Goal: Find contact information: Find contact information

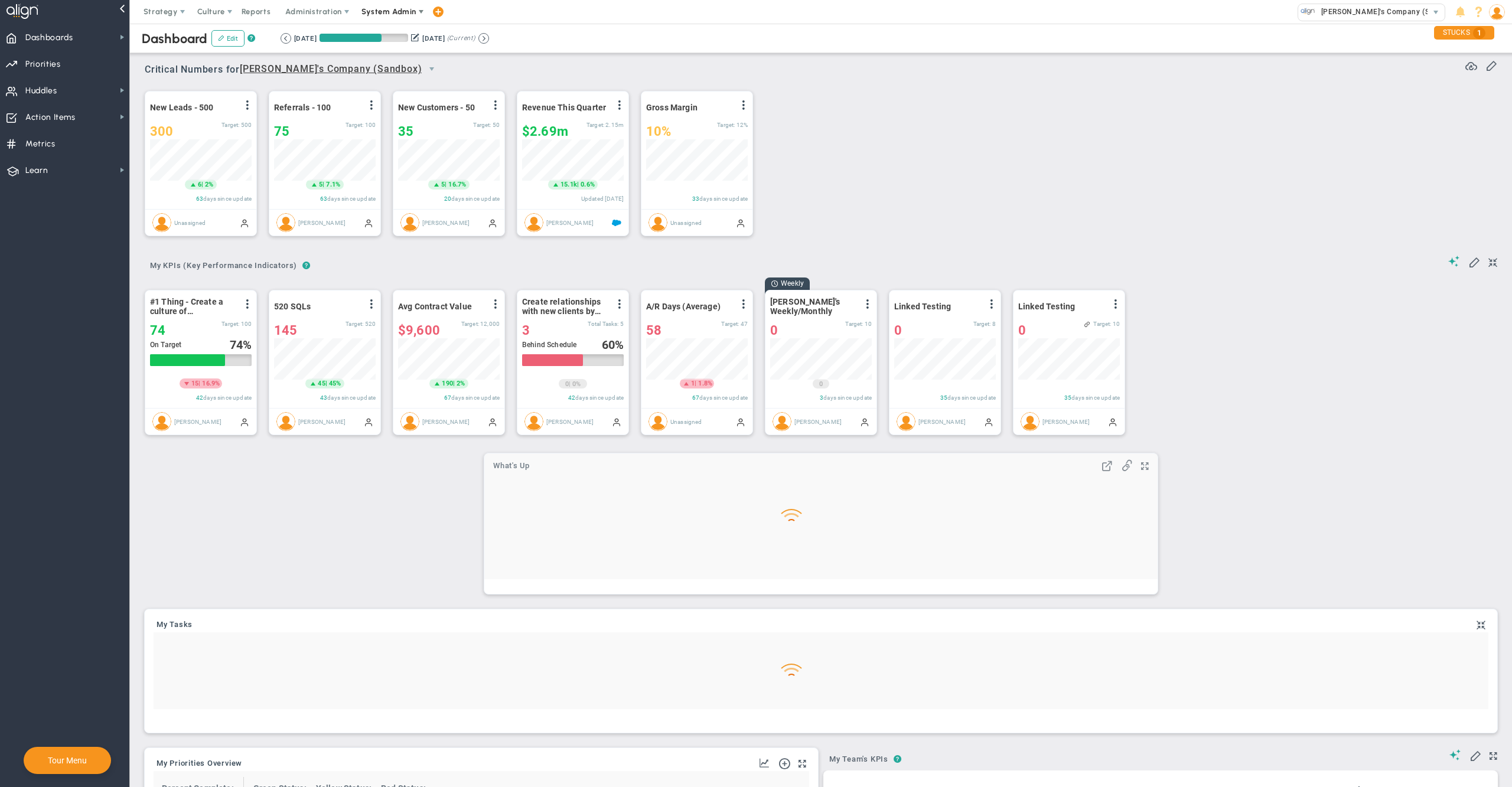
click at [394, 19] on span "System Admin" at bounding box center [390, 11] width 75 height 23
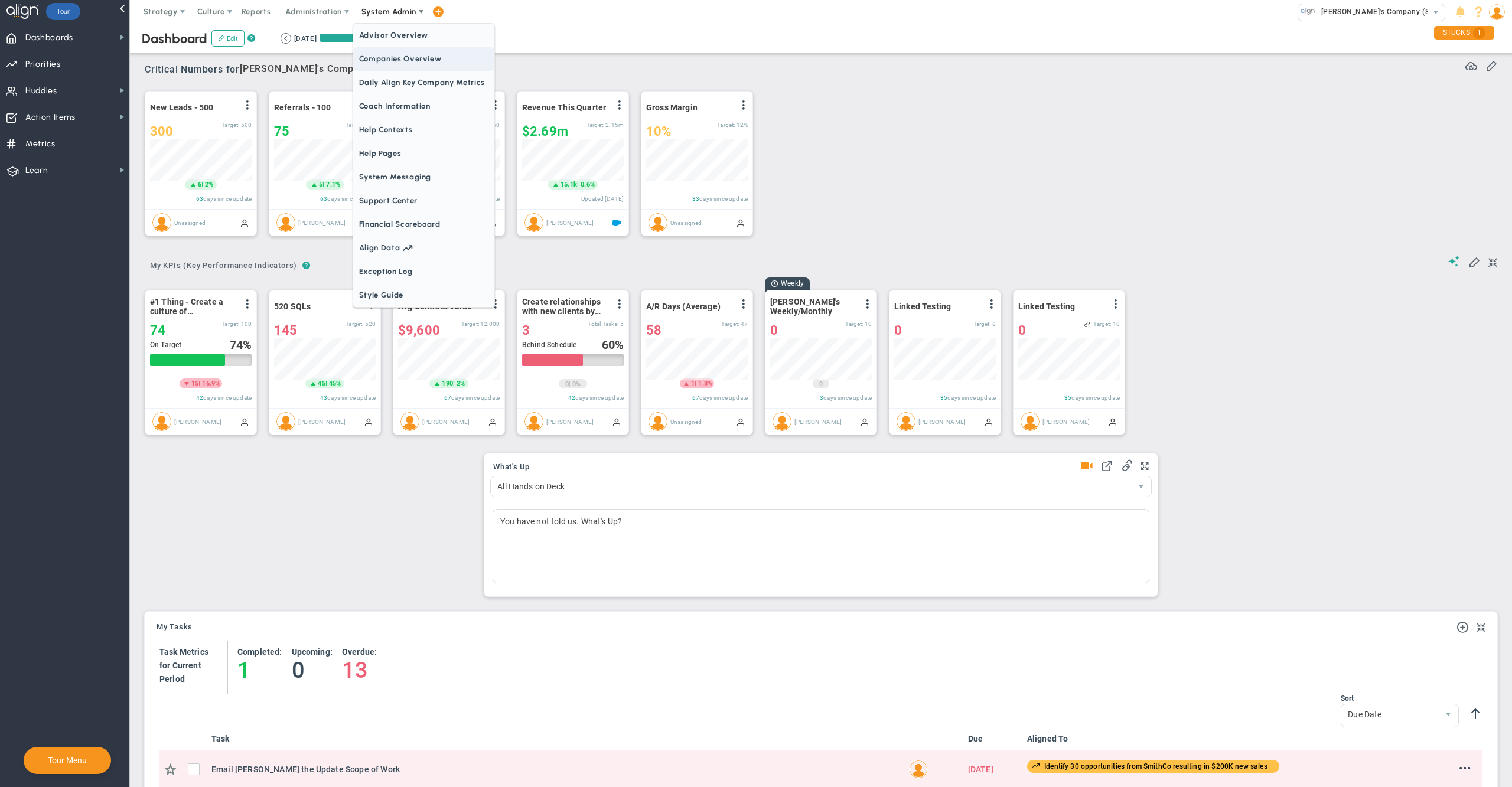
click at [416, 58] on span "Companies Overview" at bounding box center [423, 59] width 141 height 23
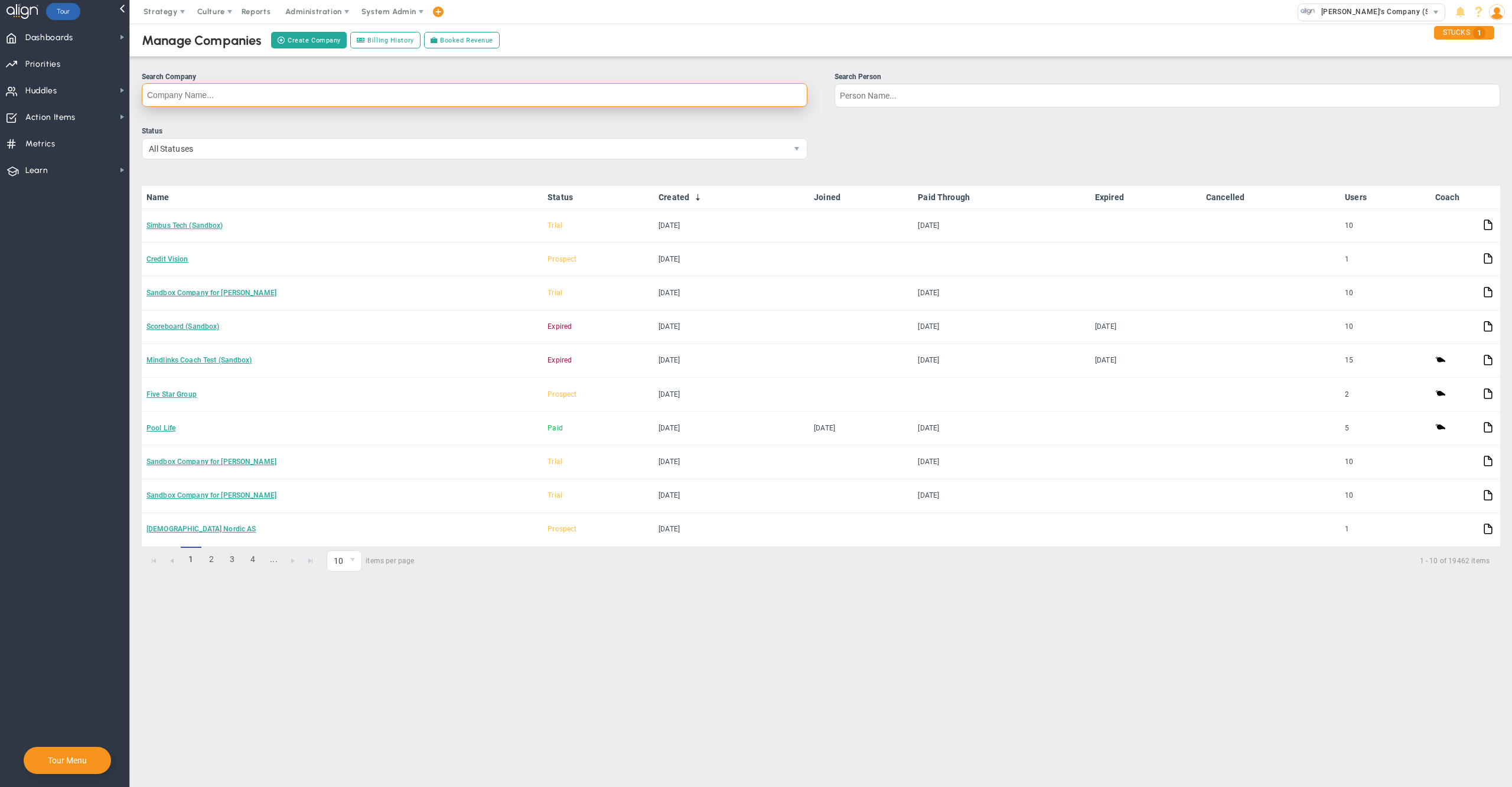
click at [770, 93] on input "Search Company" at bounding box center [475, 94] width 666 height 23
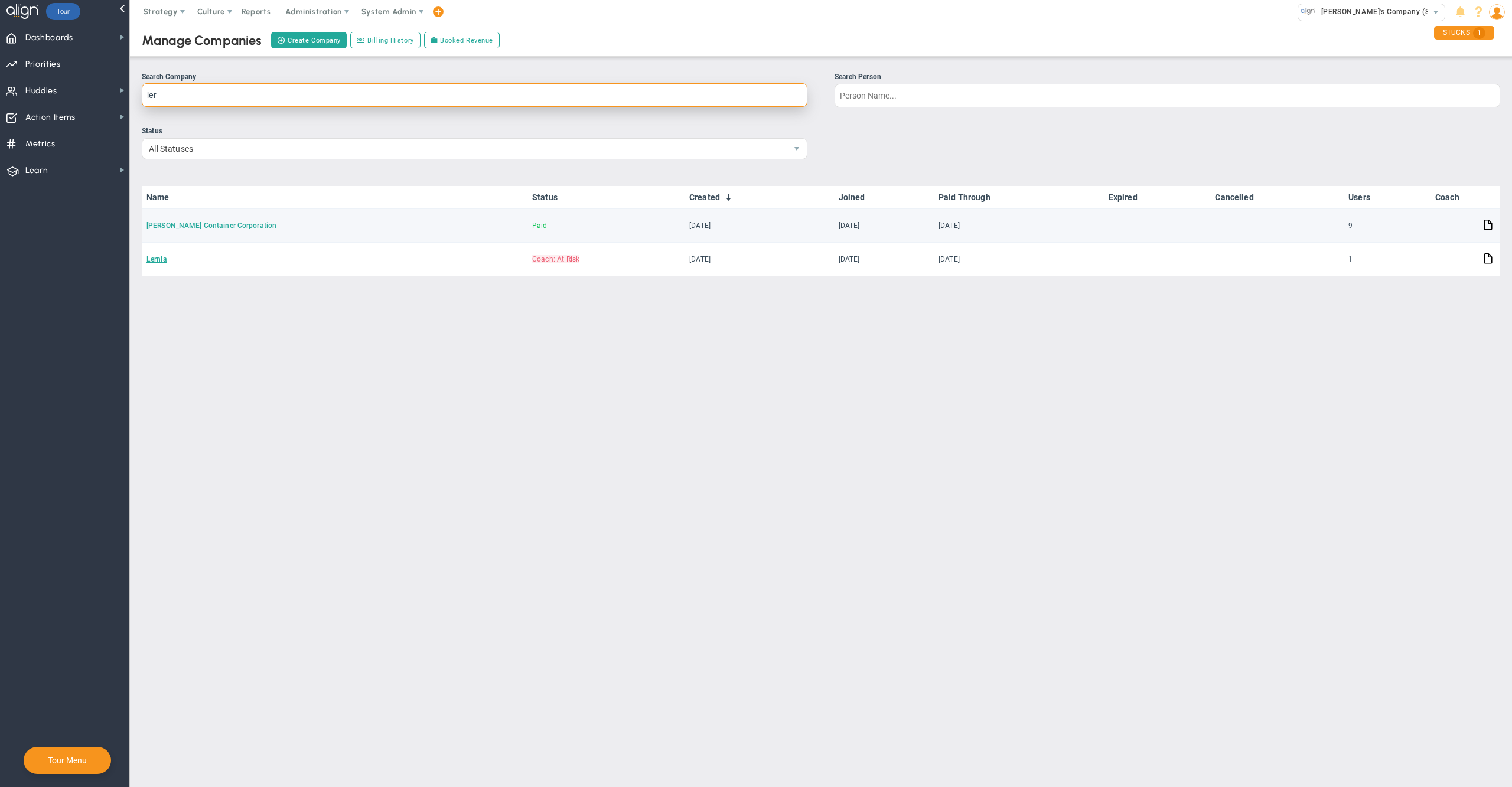
type input "ler"
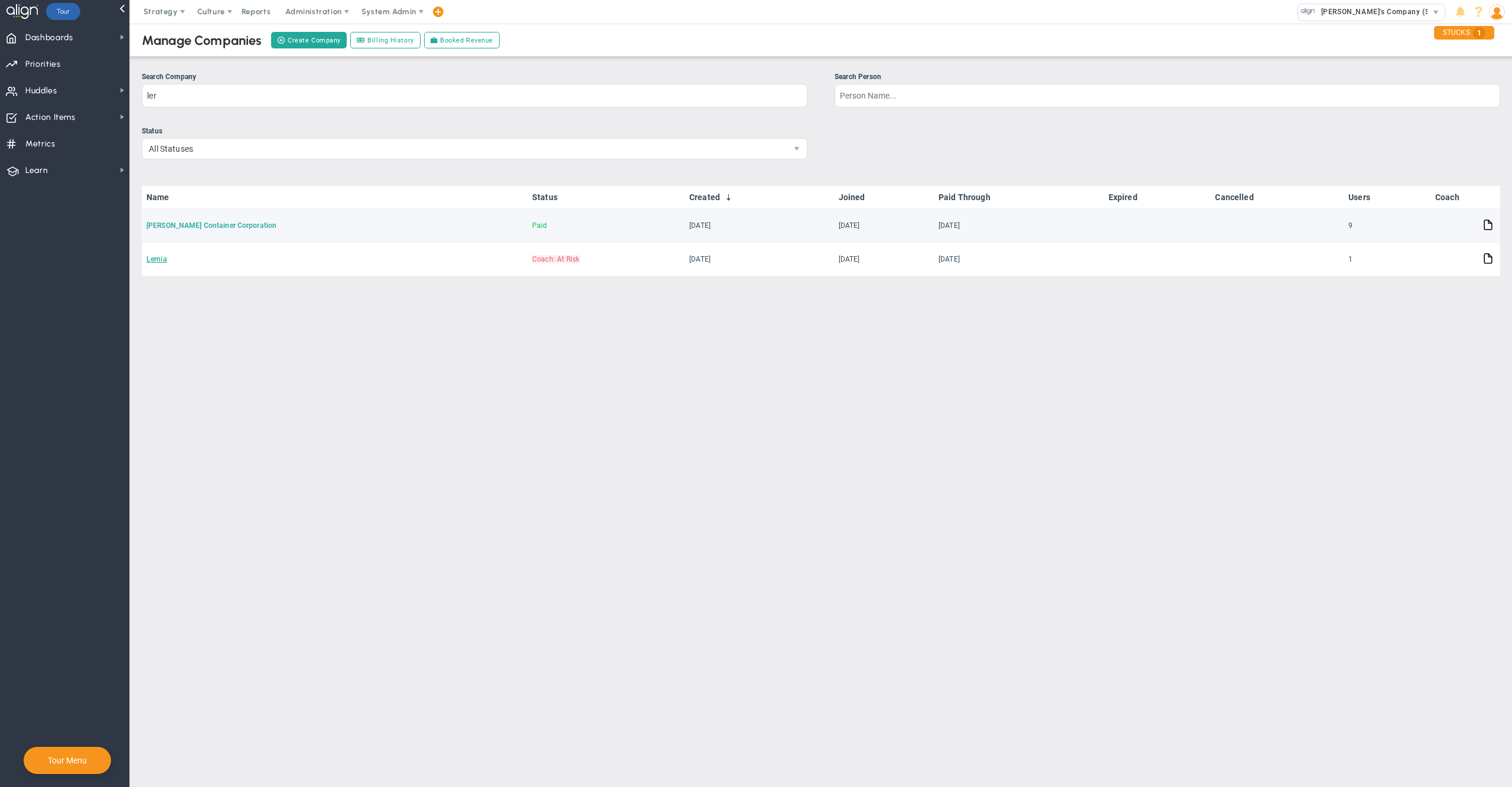
click at [186, 222] on link "[PERSON_NAME] Container Corporation" at bounding box center [211, 226] width 130 height 8
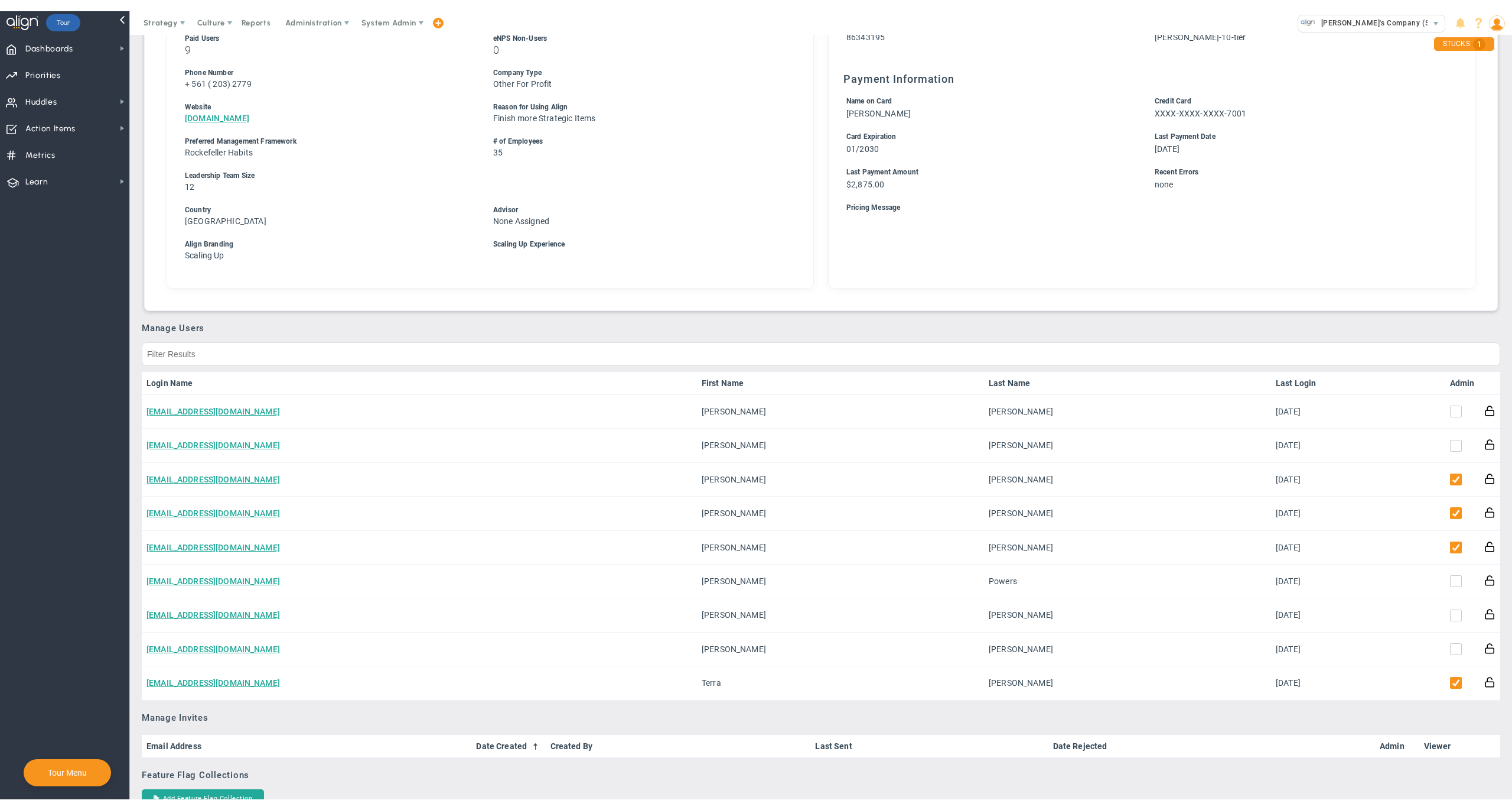
scroll to position [281, 0]
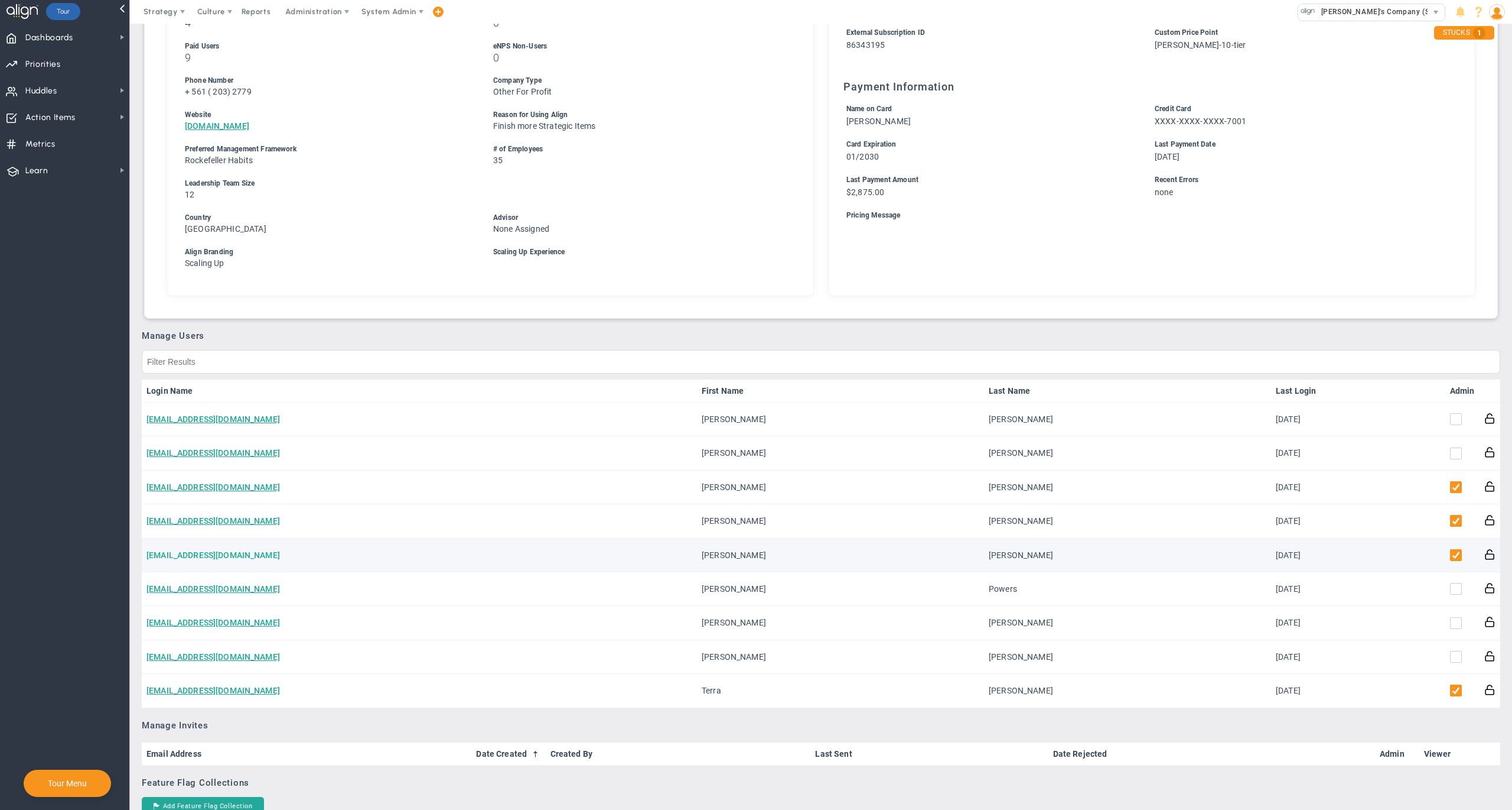
click at [212, 551] on link "[EMAIL_ADDRESS][DOMAIN_NAME]" at bounding box center [213, 555] width 133 height 9
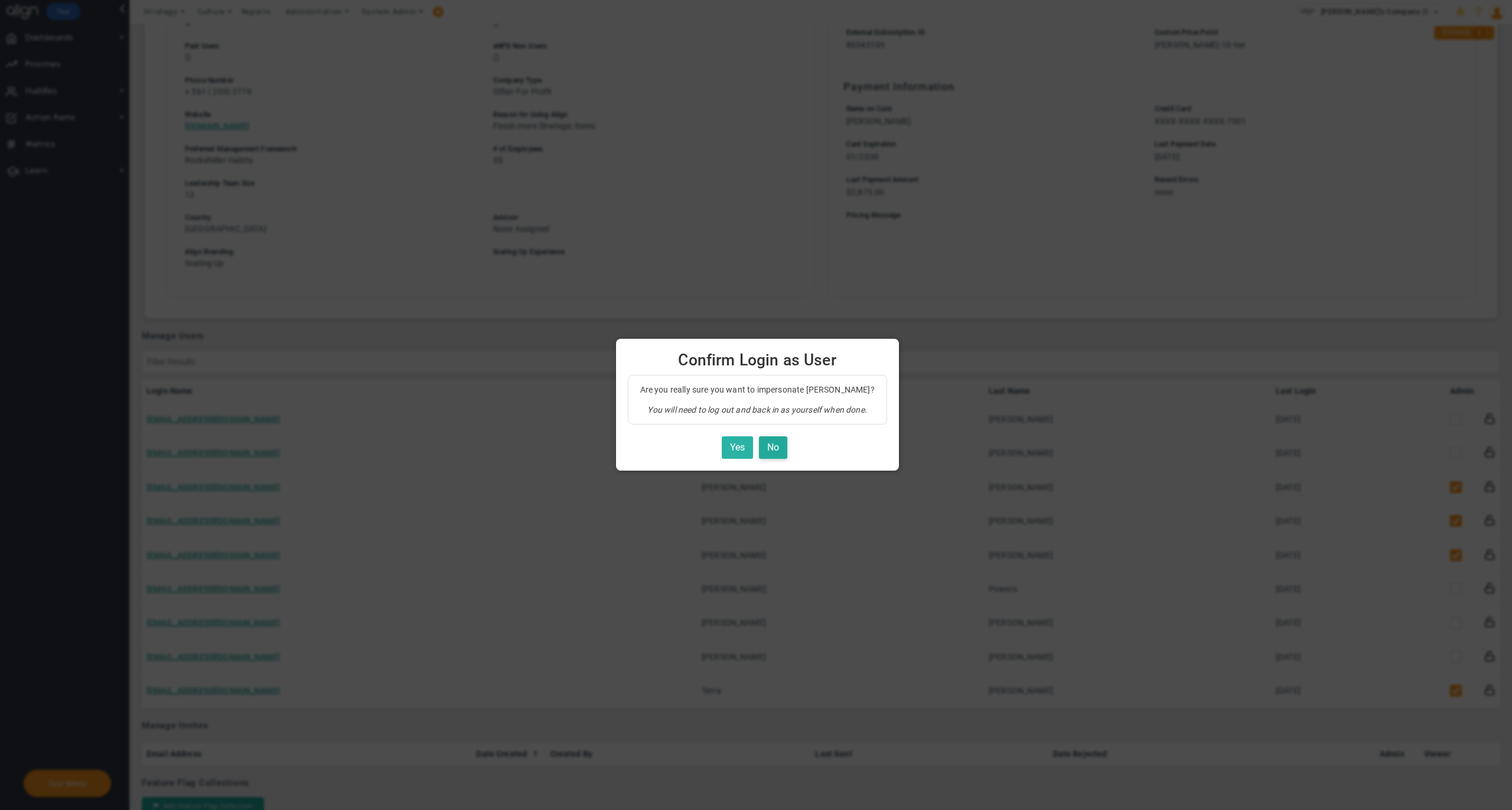
click at [741, 442] on button "Yes" at bounding box center [738, 447] width 32 height 23
